Goal: Task Accomplishment & Management: Manage account settings

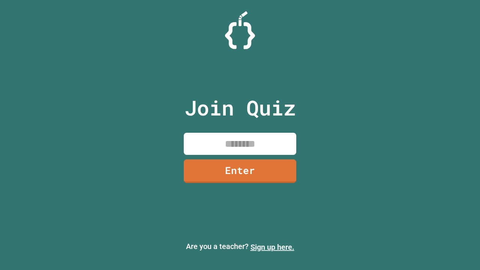
click at [272, 247] on link "Sign up here." at bounding box center [273, 247] width 44 height 9
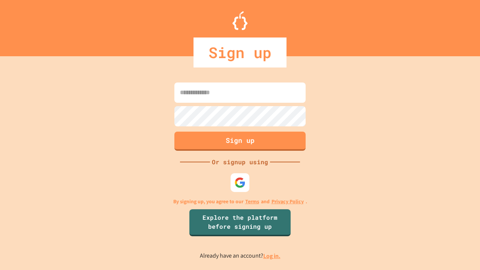
click at [272, 256] on link "Log in." at bounding box center [271, 256] width 17 height 8
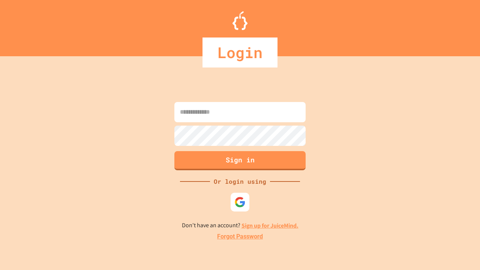
click at [240, 237] on link "Forgot Password" at bounding box center [240, 236] width 46 height 9
